Goal: Find specific fact: Find specific fact

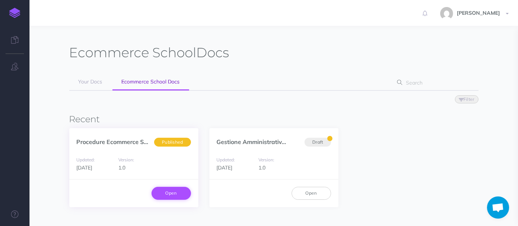
click at [158, 192] on link "Open" at bounding box center [170, 192] width 39 height 13
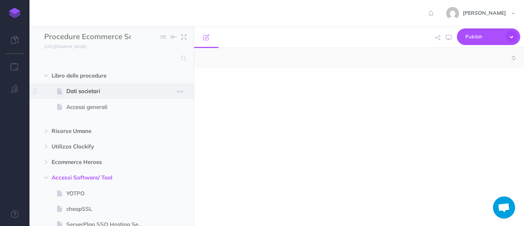
click at [72, 88] on span "Dati societari" at bounding box center [107, 91] width 83 height 9
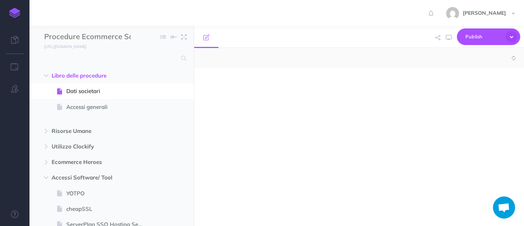
select select "null"
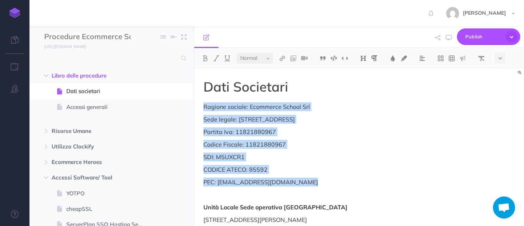
drag, startPoint x: 203, startPoint y: 108, endPoint x: 313, endPoint y: 178, distance: 130.7
copy div "Ragione sociale: Ecommerce School Srl Sede legale: Via Copernico,38 20124 Milan…"
